Goal: Check status: Check status

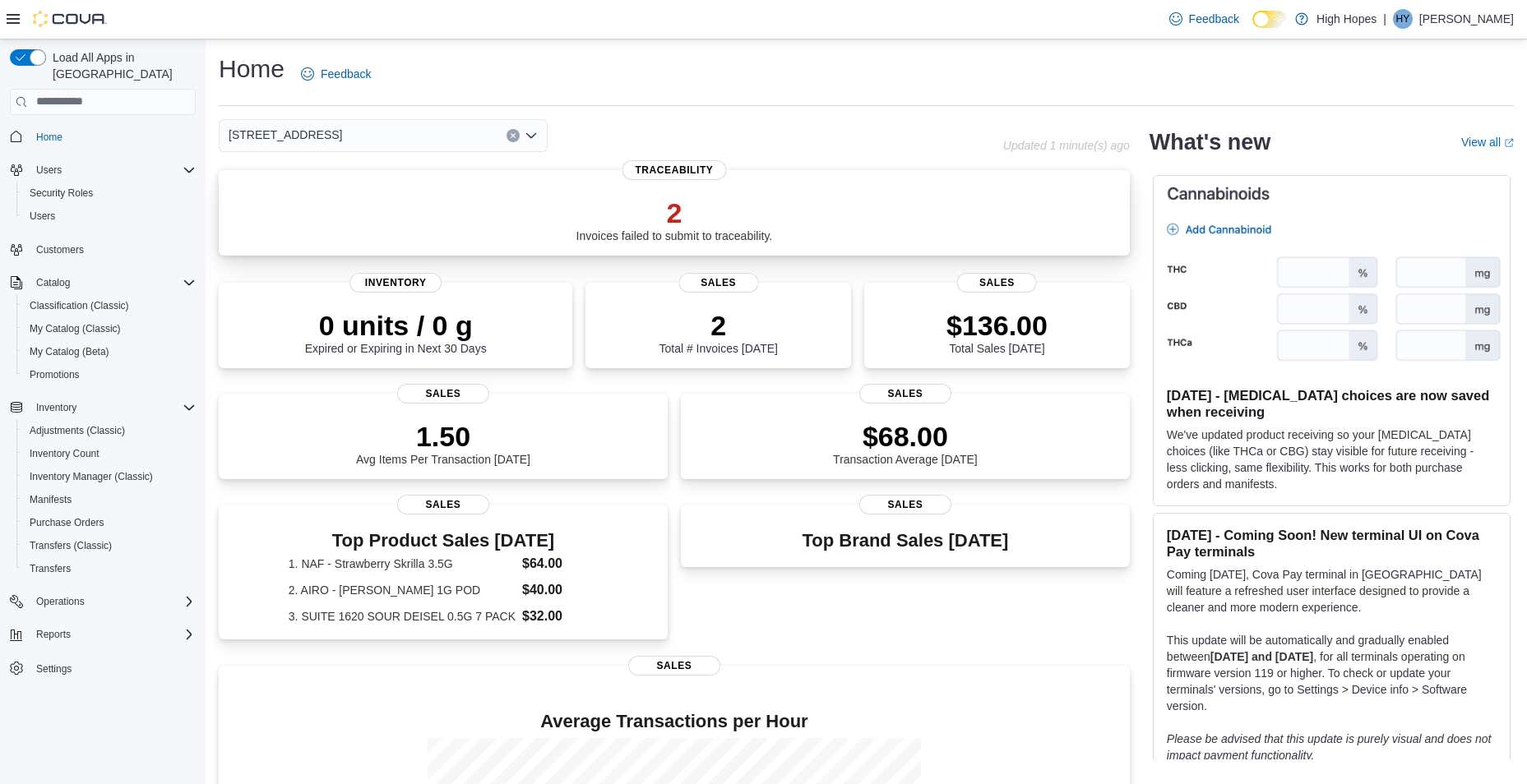
click at [744, 227] on p "2" at bounding box center [674, 213] width 197 height 33
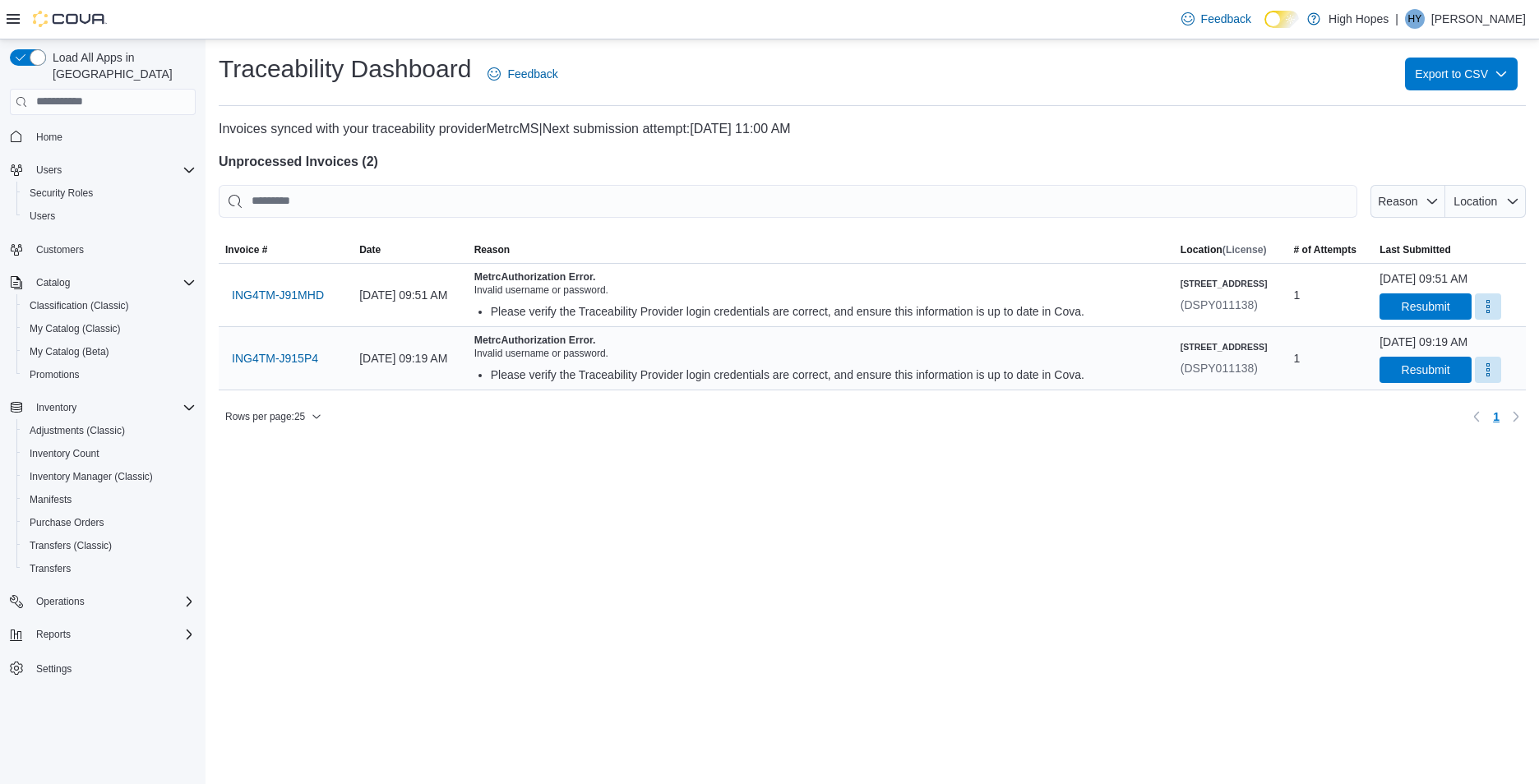
click at [639, 359] on div "Invalid username or password." at bounding box center [821, 353] width 693 height 13
click at [885, 347] on div "Invalid username or password." at bounding box center [821, 353] width 693 height 13
click at [1475, 312] on button "More" at bounding box center [1488, 306] width 26 height 26
click at [1375, 659] on div "Traceability Dashboard Feedback Export to CSV Invoices synced with your traceab…" at bounding box center [872, 412] width 1334 height 744
click at [836, 340] on h5 "Metrc Authorization Error." at bounding box center [821, 340] width 693 height 13
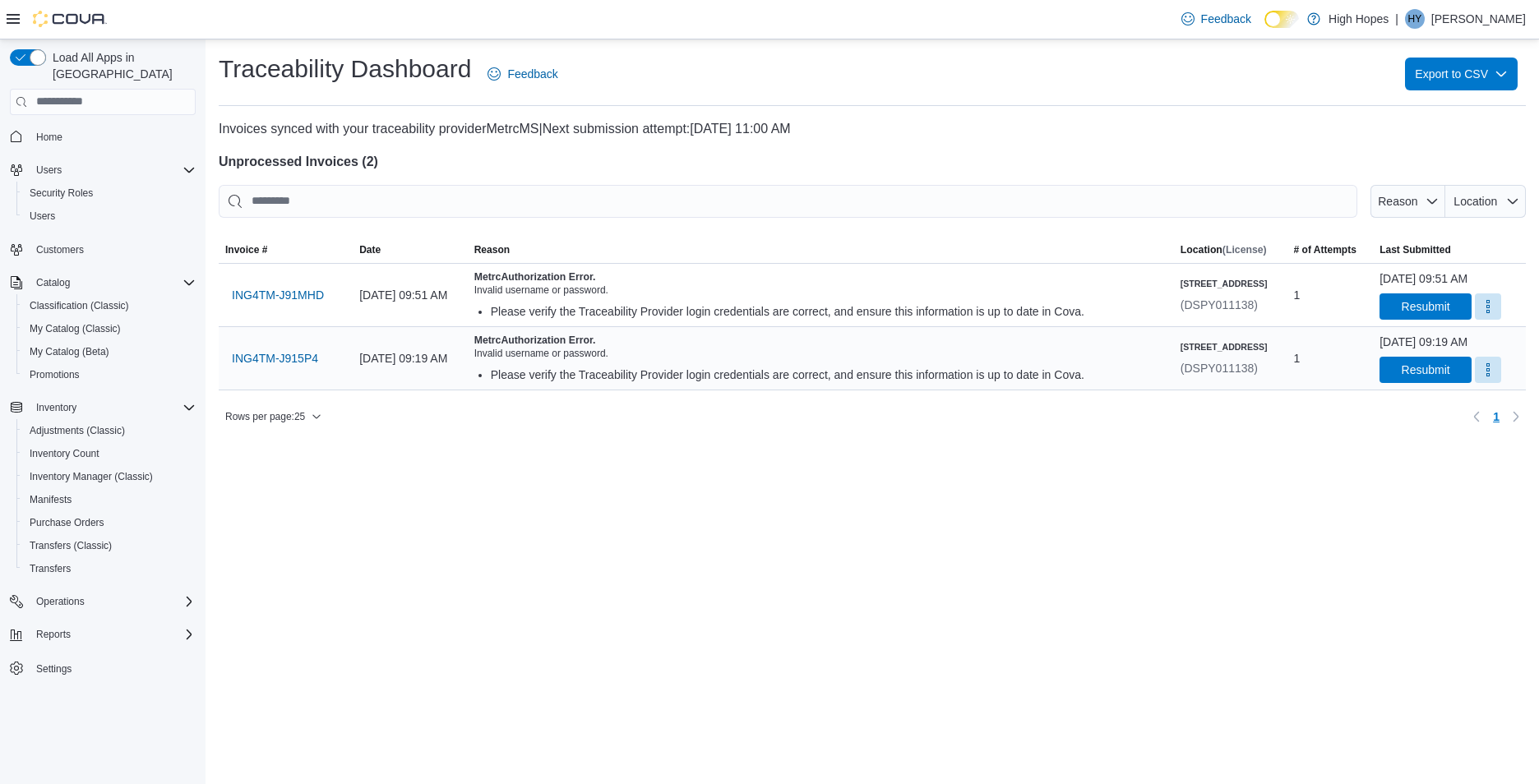
click at [564, 367] on div "Please verify the Traceability Provider login credentials are correct, and ensu…" at bounding box center [828, 375] width 676 height 17
click at [619, 525] on div "Traceability Dashboard Feedback Export to CSV Invoices synced with your traceab…" at bounding box center [872, 412] width 1334 height 744
